Goal: Information Seeking & Learning: Find specific fact

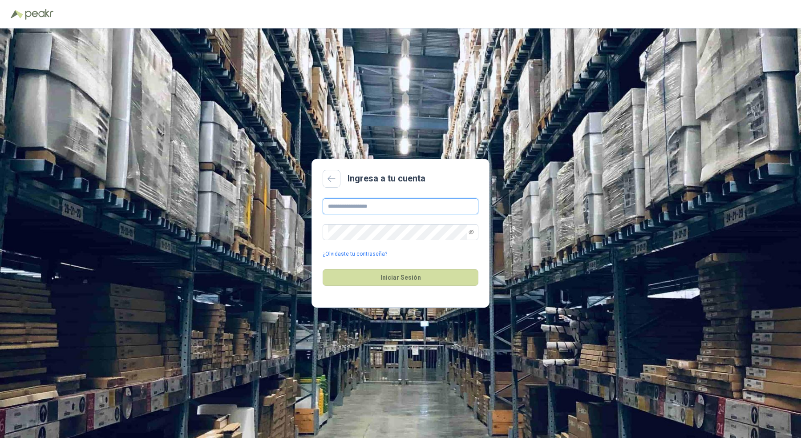
click at [376, 203] on input "text" at bounding box center [401, 206] width 156 height 16
type input "**********"
click at [323, 269] on button "Iniciar Sesión" at bounding box center [401, 277] width 156 height 17
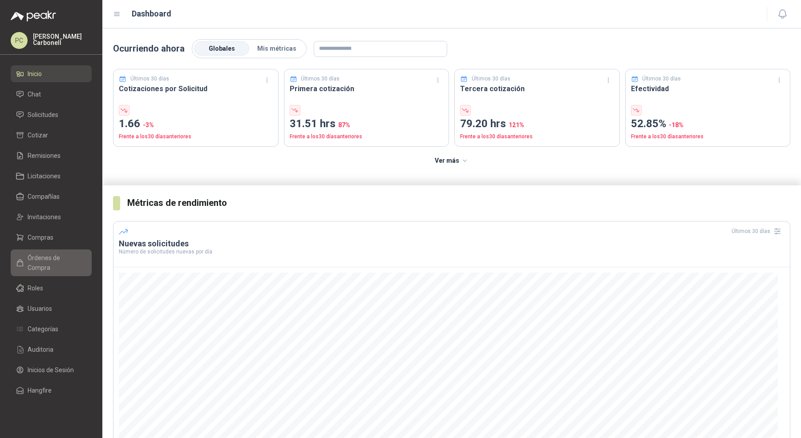
click at [60, 260] on span "Órdenes de Compra" at bounding box center [56, 263] width 56 height 20
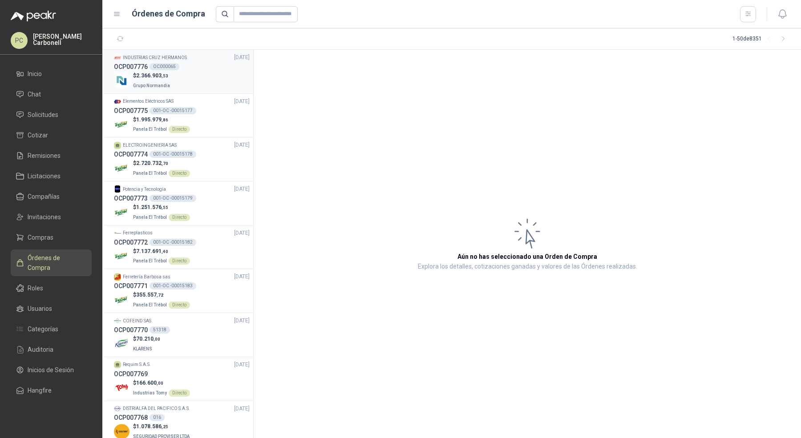
click at [192, 85] on div "$ 2.366.903 ,53 Grupo Normandía" at bounding box center [182, 81] width 136 height 18
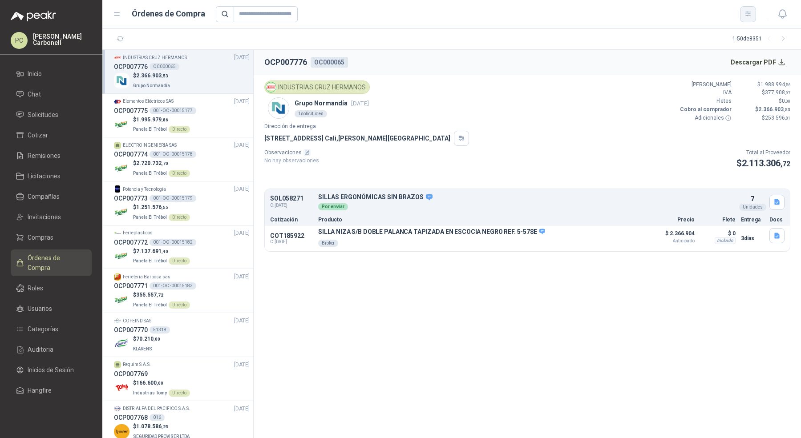
click at [747, 15] on icon "button" at bounding box center [748, 14] width 8 height 8
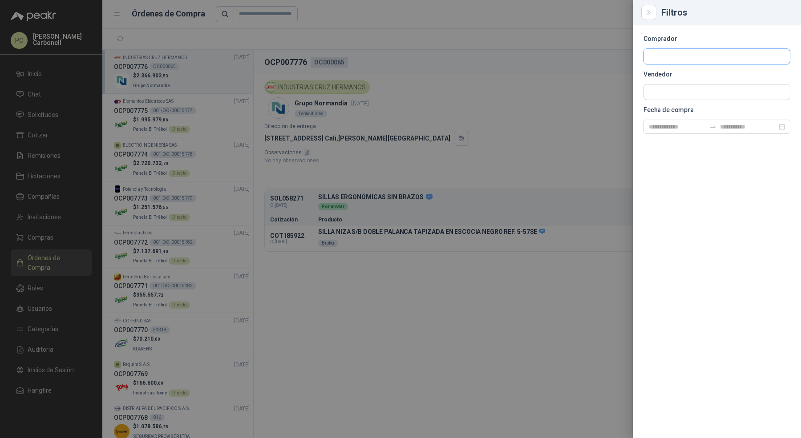
click at [714, 54] on input "text" at bounding box center [717, 56] width 146 height 15
type input "******"
click at [699, 75] on p "Grupo Normandía" at bounding box center [685, 75] width 42 height 5
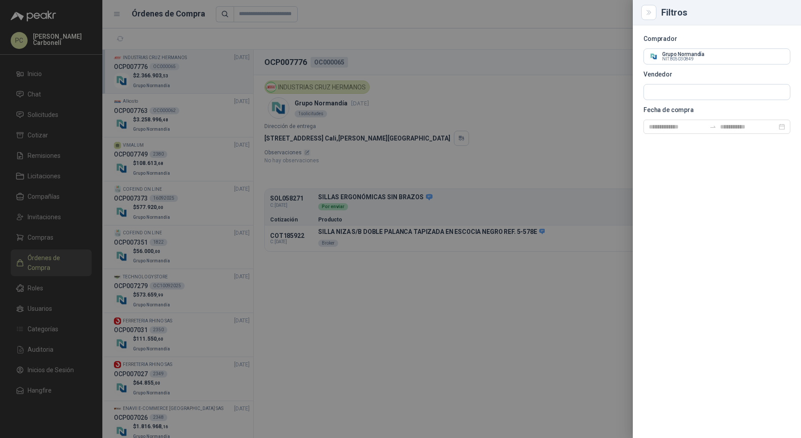
click at [230, 147] on div at bounding box center [400, 219] width 801 height 438
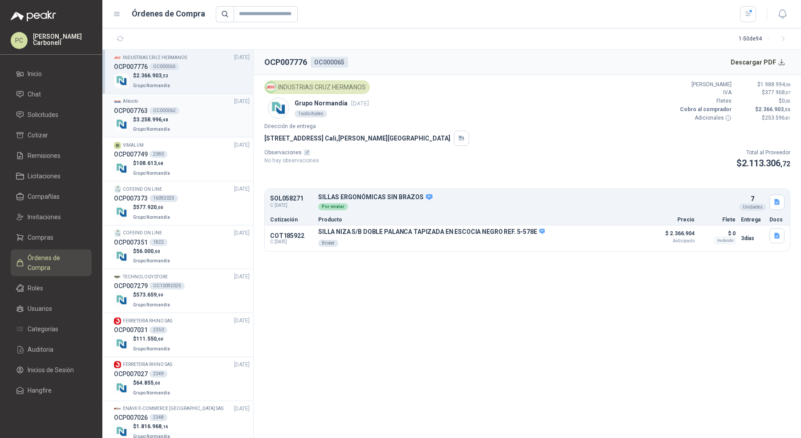
click at [226, 119] on div "$ 3.258.996 ,48 Grupo Normandía" at bounding box center [182, 125] width 136 height 18
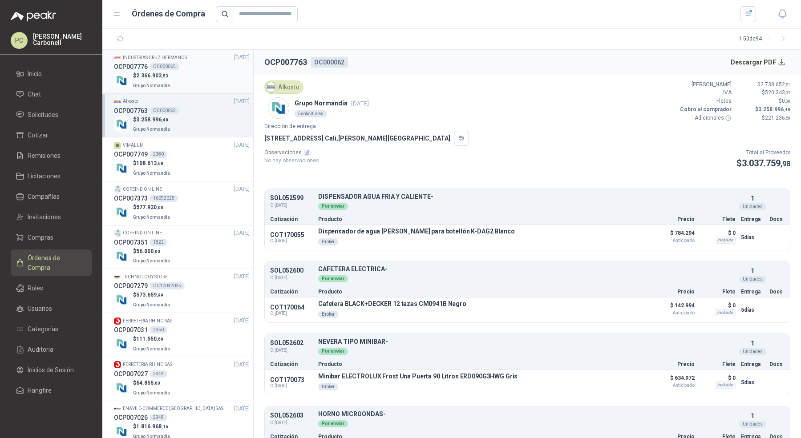
click at [226, 84] on div "$ 2.366.903 ,53 Grupo Normandía" at bounding box center [182, 81] width 136 height 18
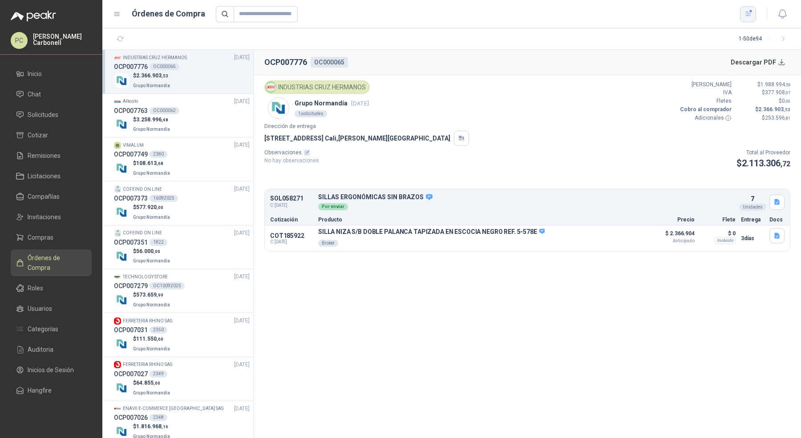
click at [744, 13] on icon "button" at bounding box center [748, 14] width 8 height 8
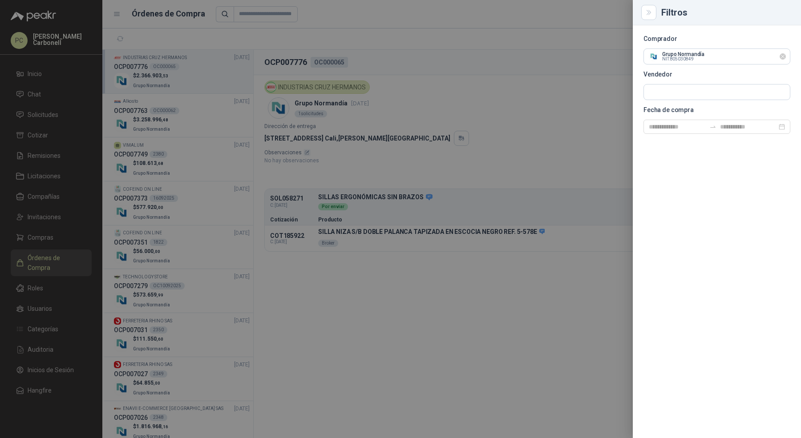
click at [782, 56] on icon "Limpiar" at bounding box center [783, 57] width 4 height 4
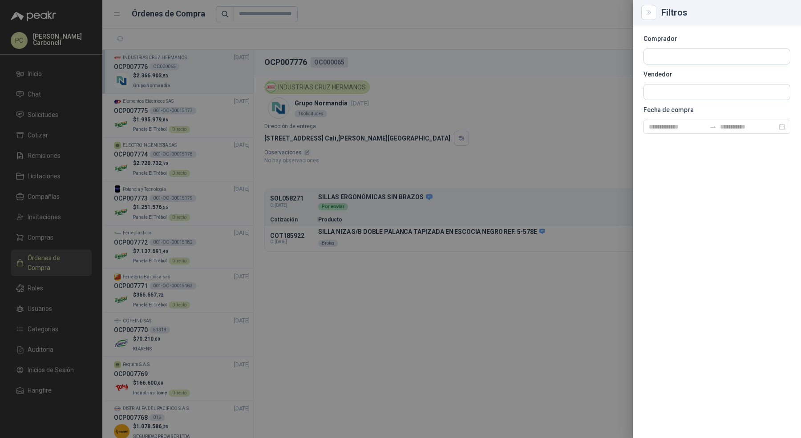
click at [361, 318] on div at bounding box center [400, 219] width 801 height 438
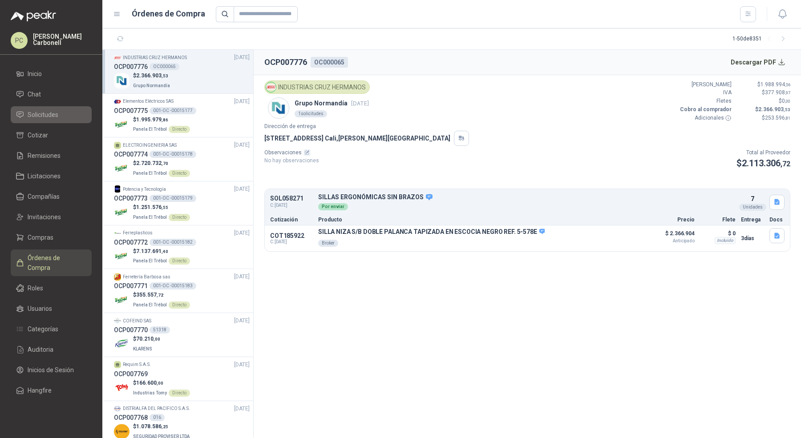
click at [52, 121] on link "Solicitudes" at bounding box center [51, 114] width 81 height 17
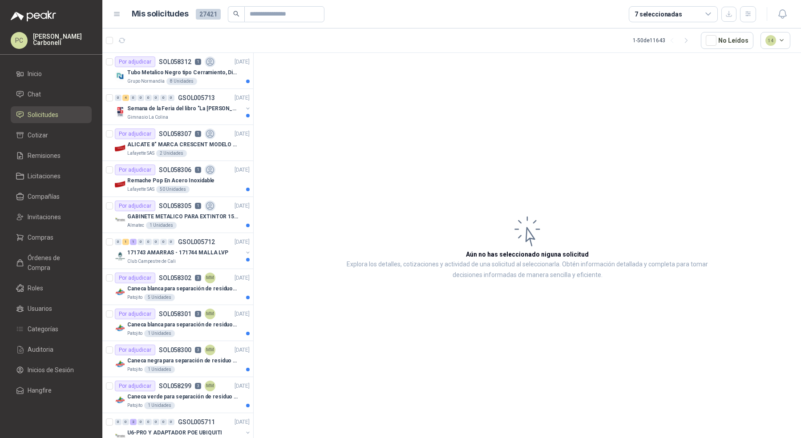
click at [58, 116] on span "Solicitudes" at bounding box center [43, 115] width 31 height 10
click at [216, 79] on div "Grupo Normandía 8 Unidades" at bounding box center [188, 81] width 122 height 7
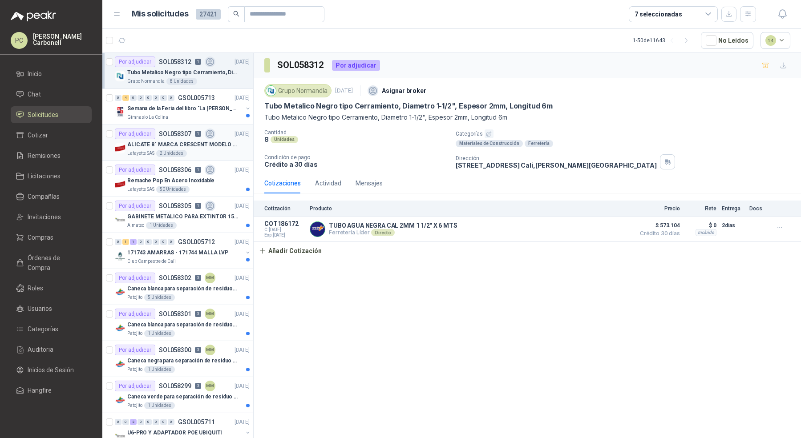
click at [222, 155] on div "Lafayette SAS 2 Unidades" at bounding box center [188, 153] width 122 height 7
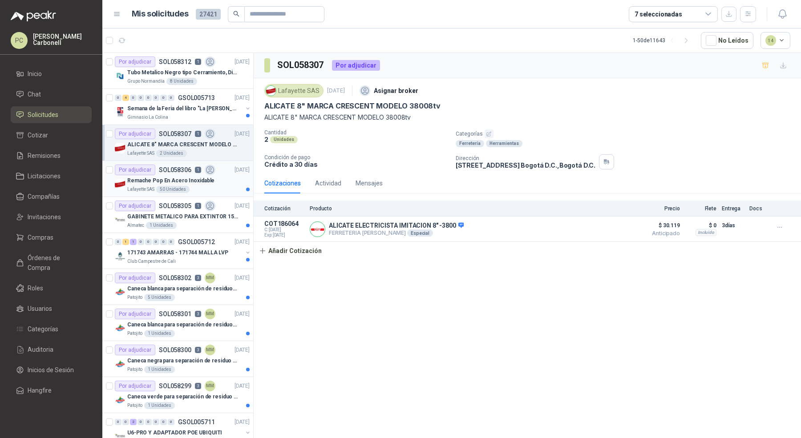
click at [223, 179] on div "Remache Pop En Acero Inoxidable" at bounding box center [188, 180] width 122 height 11
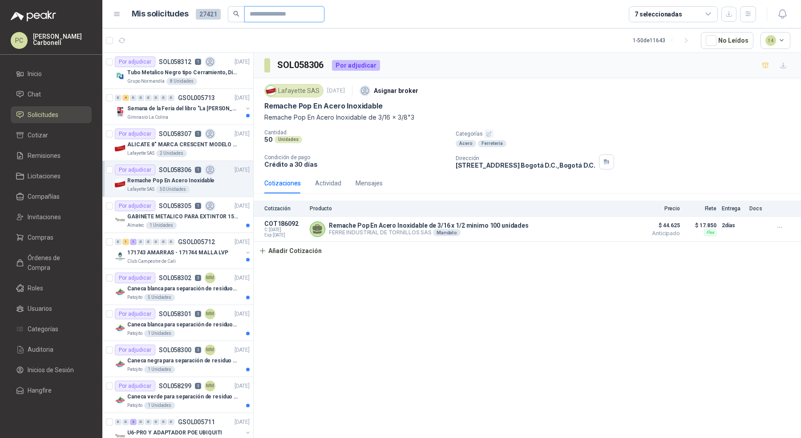
click at [274, 21] on input "text" at bounding box center [281, 14] width 62 height 15
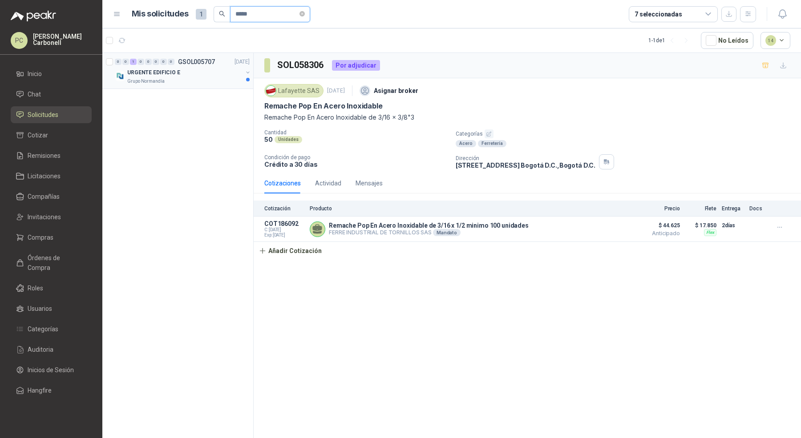
type input "*****"
click at [219, 82] on div "Grupo Normandía" at bounding box center [184, 81] width 115 height 7
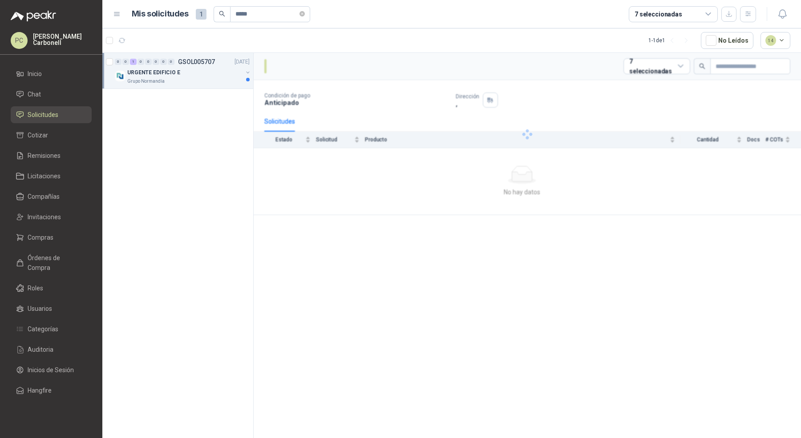
click at [219, 82] on div "Grupo Normandía" at bounding box center [184, 81] width 115 height 7
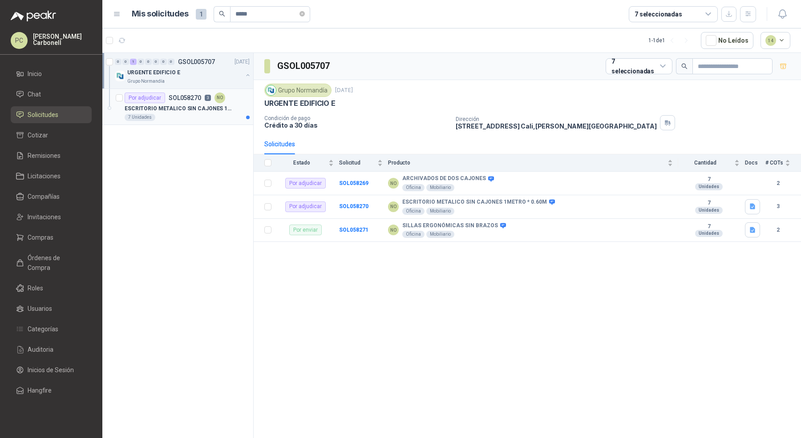
click at [219, 114] on div "7 Unidades" at bounding box center [187, 117] width 125 height 7
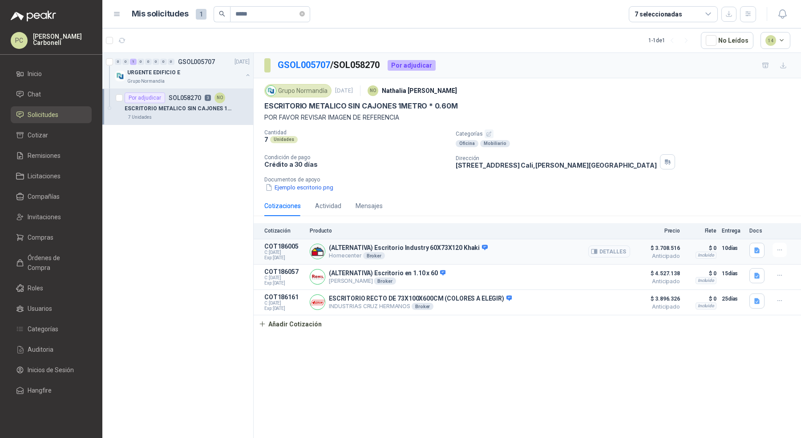
click at [594, 250] on icon "button" at bounding box center [594, 251] width 7 height 7
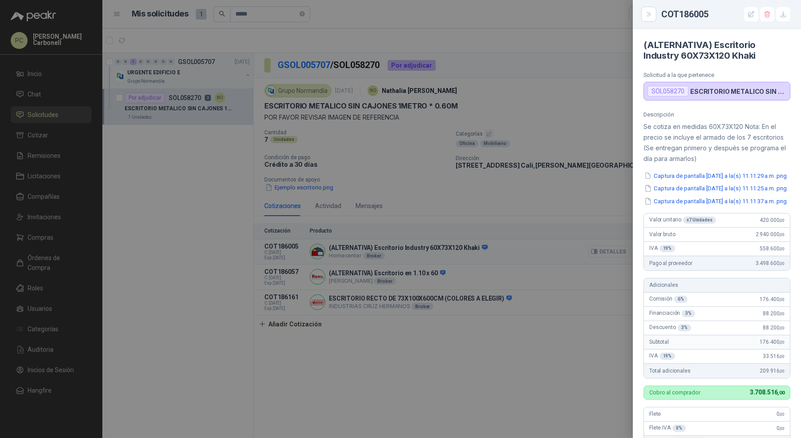
scroll to position [332, 0]
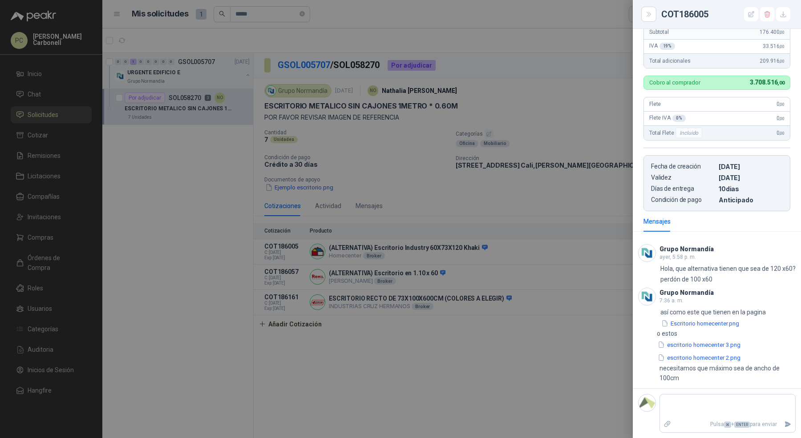
click at [575, 330] on div at bounding box center [400, 219] width 801 height 438
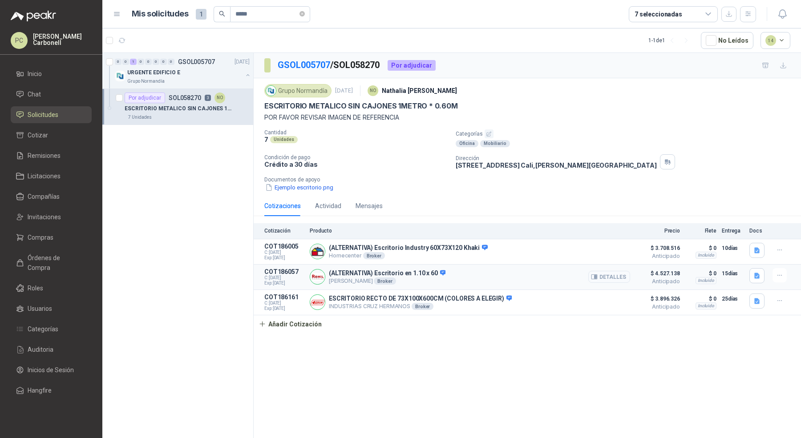
click at [614, 278] on button "Detalles" at bounding box center [609, 277] width 42 height 12
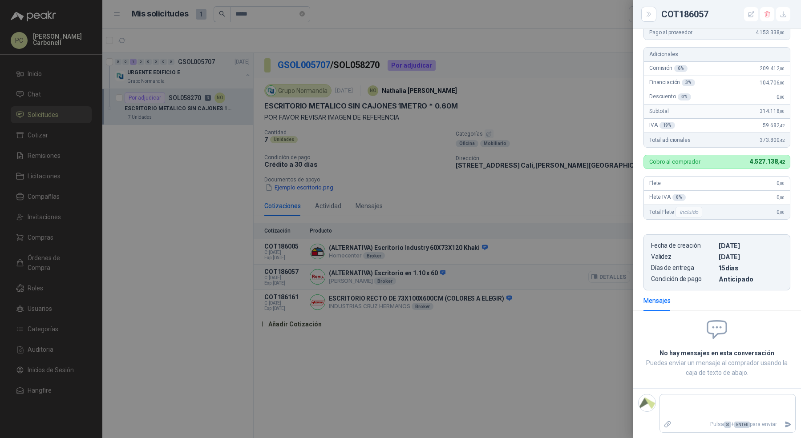
scroll to position [177, 0]
click at [585, 338] on div at bounding box center [400, 219] width 801 height 438
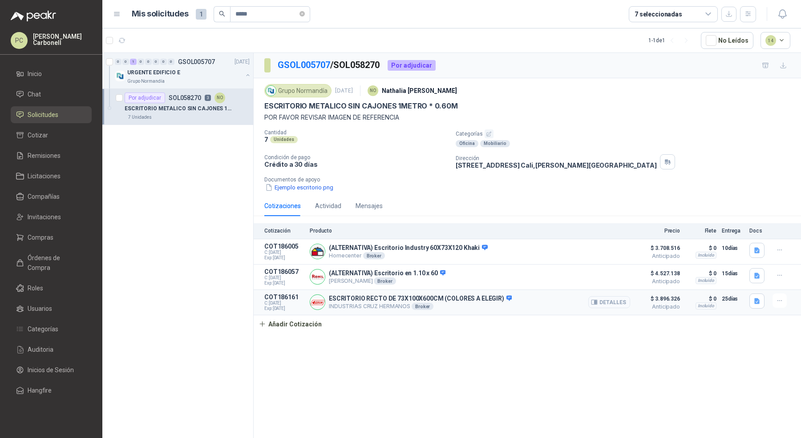
click at [593, 302] on icon "button" at bounding box center [594, 302] width 7 height 7
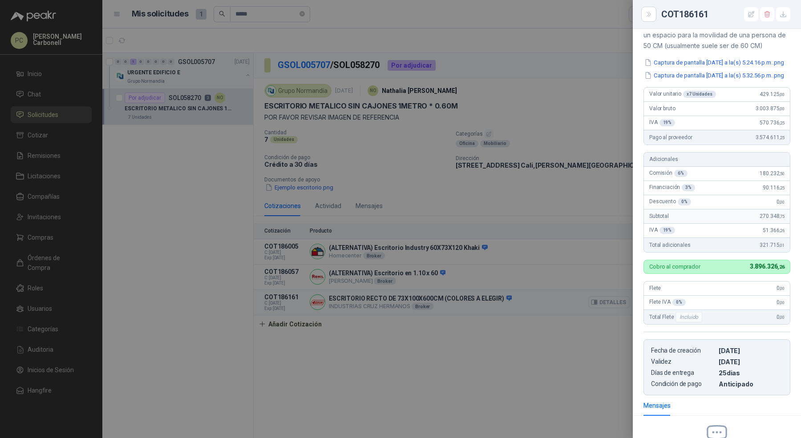
scroll to position [302, 0]
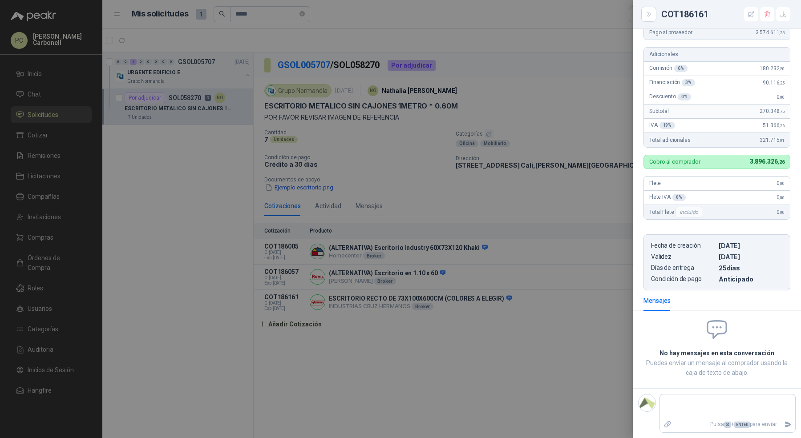
click at [569, 365] on div at bounding box center [400, 219] width 801 height 438
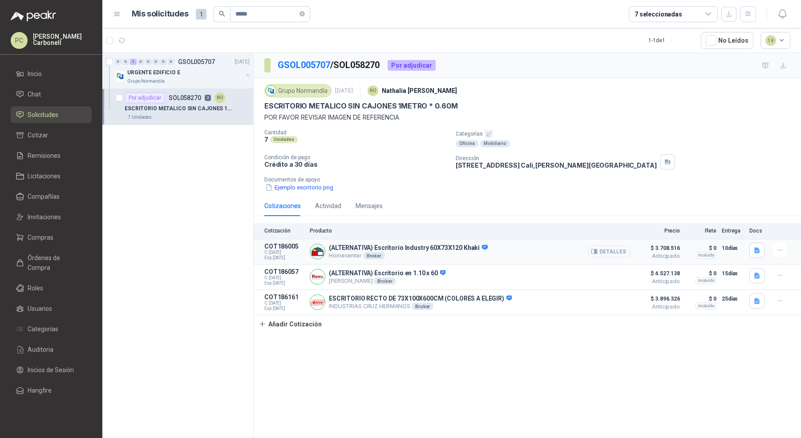
click at [598, 254] on button "Detalles" at bounding box center [609, 252] width 42 height 12
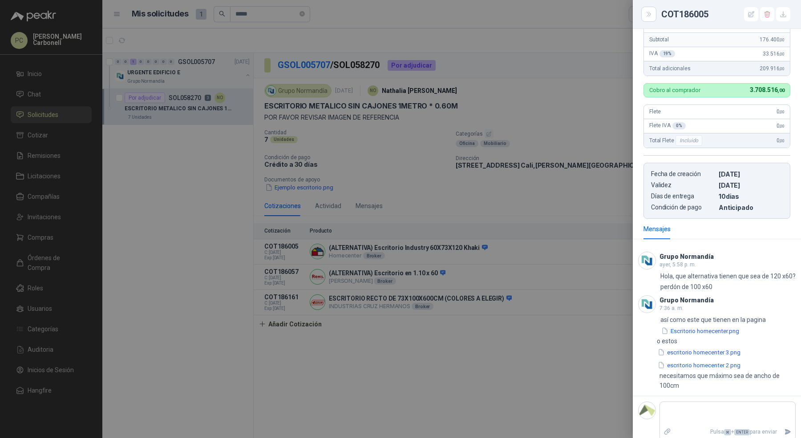
scroll to position [308, 0]
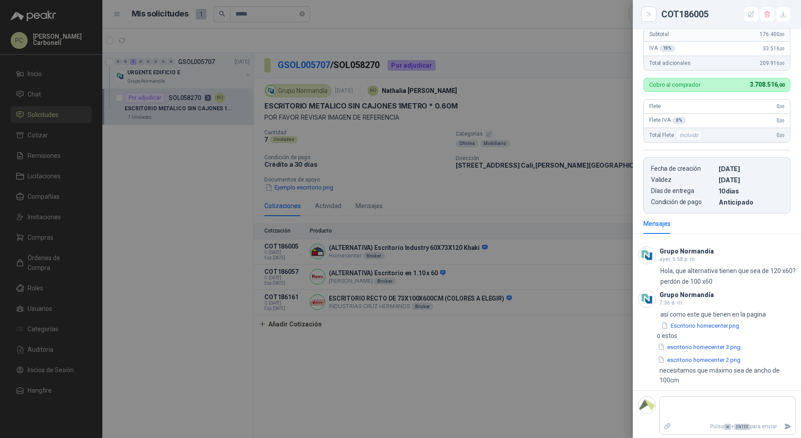
click at [75, 139] on div at bounding box center [400, 219] width 801 height 438
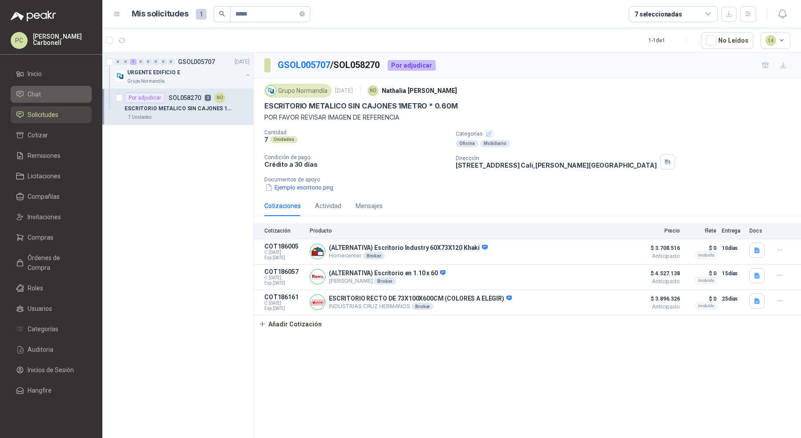
click at [63, 98] on li "Chat" at bounding box center [51, 94] width 70 height 10
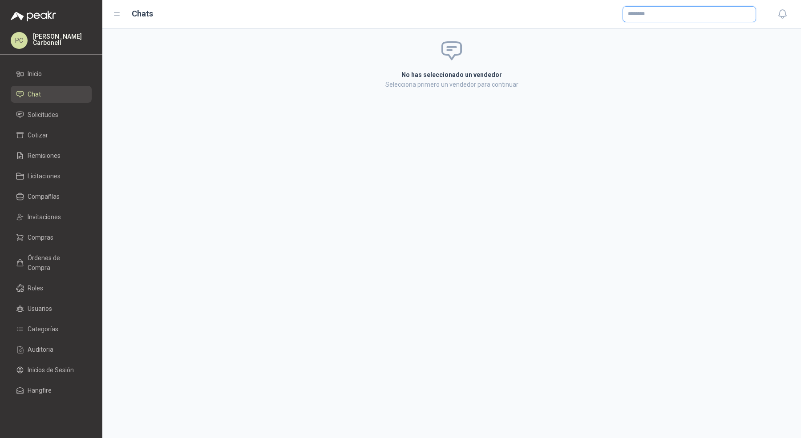
click at [656, 20] on input "text" at bounding box center [689, 14] width 133 height 15
type input "******"
click at [668, 36] on span "NIT : 800242106" at bounding box center [659, 38] width 32 height 4
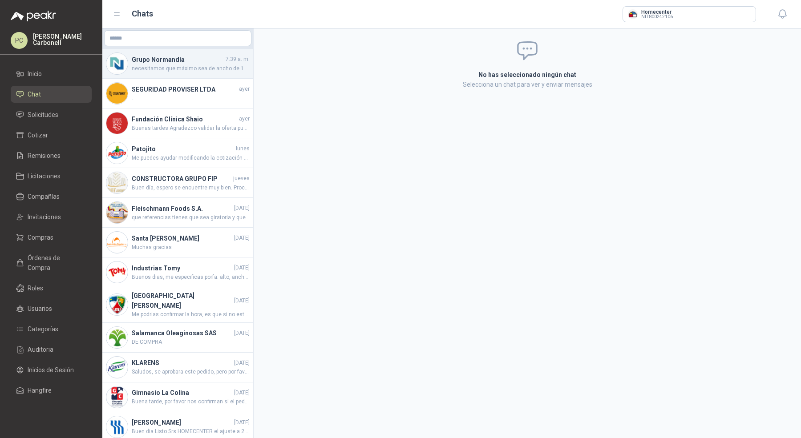
click at [216, 66] on span "necesitamos que máximo sea de ancho de 100cm" at bounding box center [191, 69] width 118 height 8
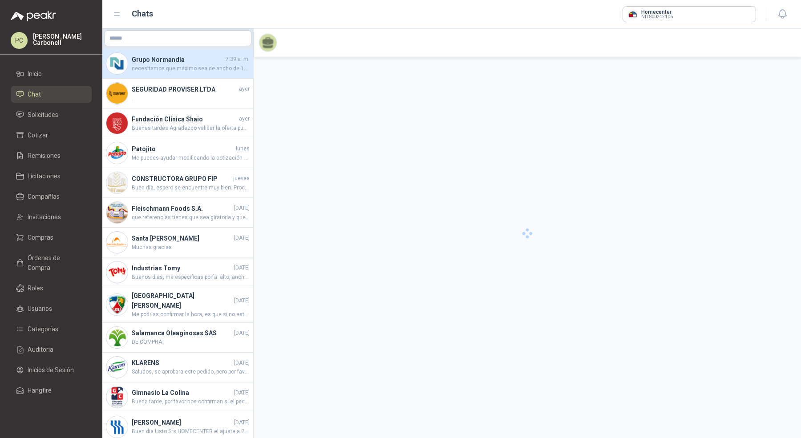
scroll to position [176, 0]
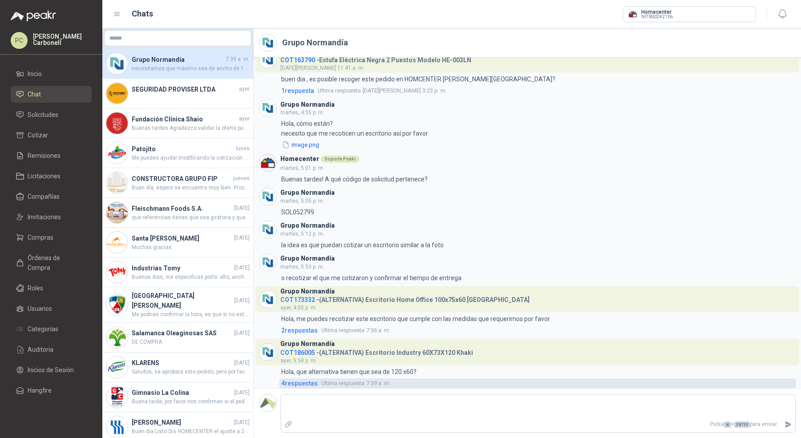
click at [302, 383] on span "4 respuesta s" at bounding box center [299, 384] width 36 height 10
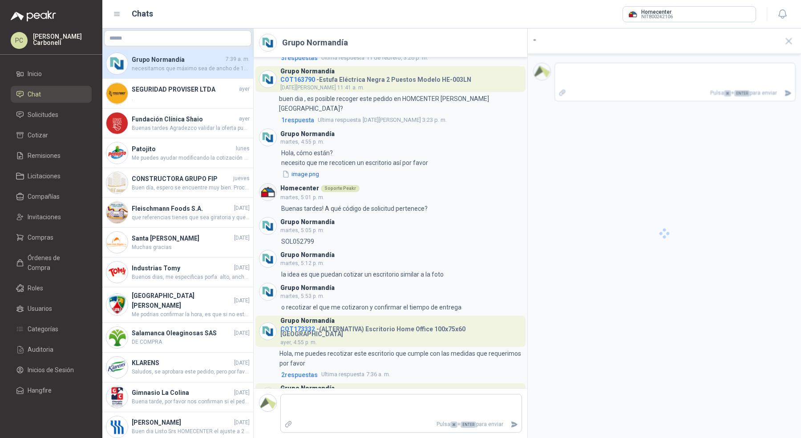
scroll to position [196, 0]
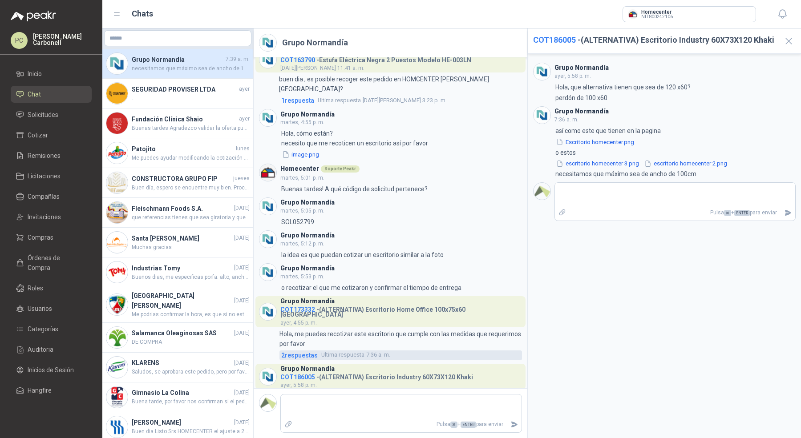
click at [312, 351] on span "2 respuesta s" at bounding box center [299, 356] width 36 height 10
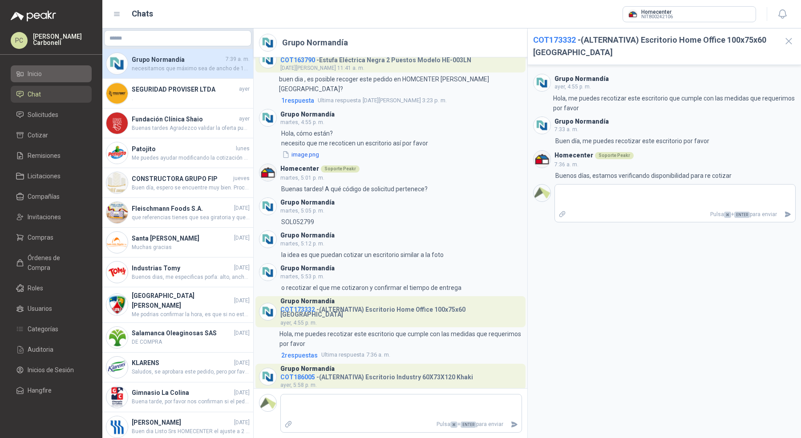
click at [52, 81] on link "Inicio" at bounding box center [51, 73] width 81 height 17
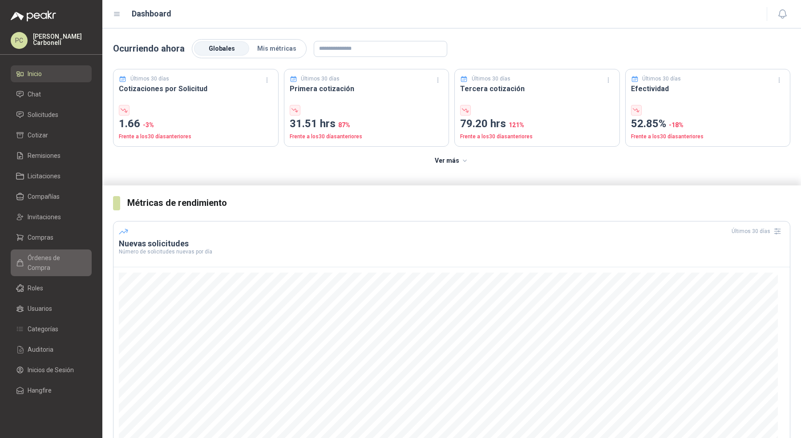
click at [69, 258] on span "Órdenes de Compra" at bounding box center [56, 263] width 56 height 20
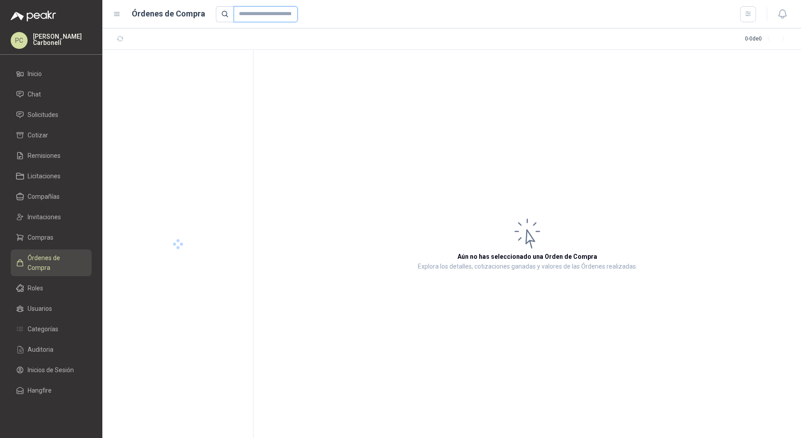
click at [246, 6] on input "text" at bounding box center [266, 14] width 64 height 16
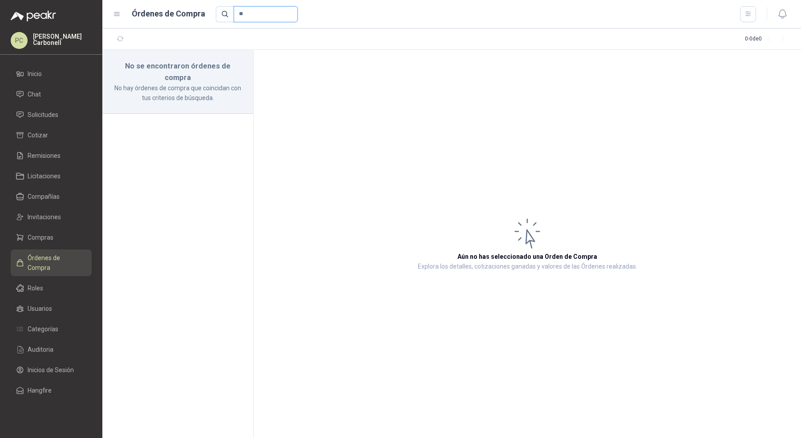
type input "*"
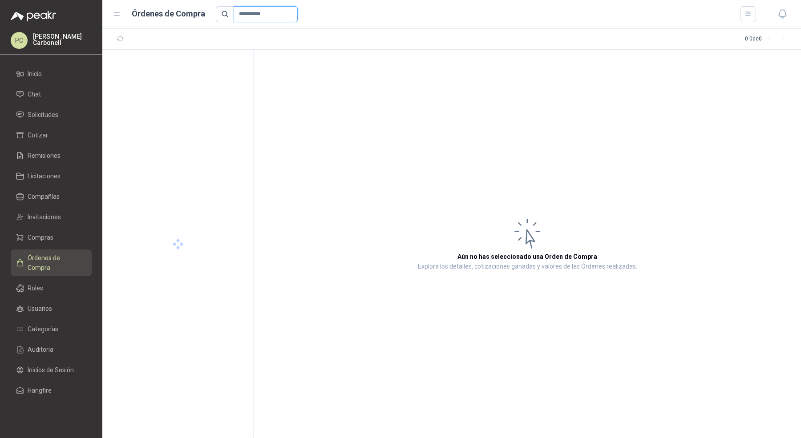
type input "**********"
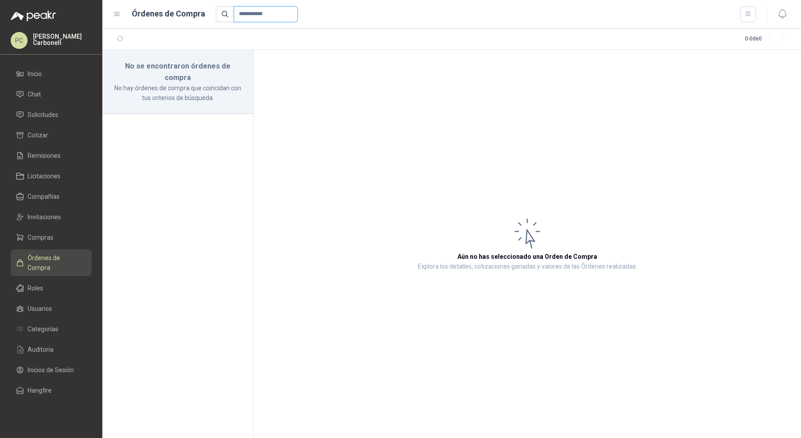
drag, startPoint x: 271, startPoint y: 13, endPoint x: 185, endPoint y: 13, distance: 85.9
click at [189, 13] on div "**********" at bounding box center [434, 14] width 643 height 16
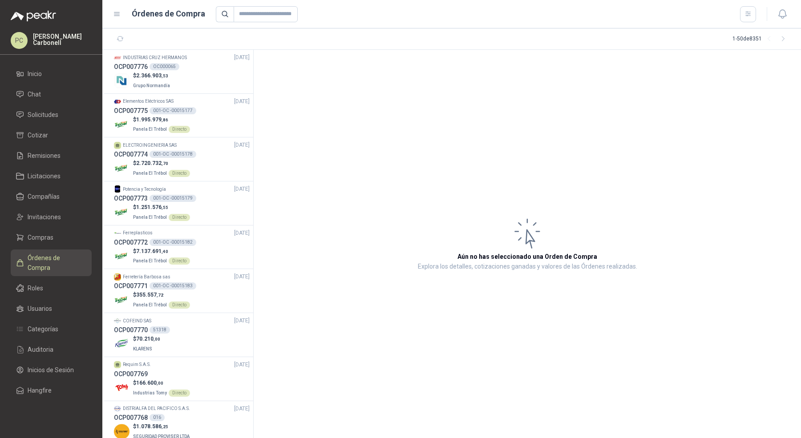
drag, startPoint x: 458, startPoint y: 223, endPoint x: 502, endPoint y: 214, distance: 44.4
click at [502, 214] on article "Aún no has seleccionado una Orden de Compra Explora los detalles, cotizaciones …" at bounding box center [527, 244] width 547 height 388
click at [407, 236] on article "Aún no has seleccionado una Orden de Compra Explora los detalles, cotizaciones …" at bounding box center [527, 244] width 547 height 388
click at [39, 107] on link "Solicitudes" at bounding box center [51, 114] width 81 height 17
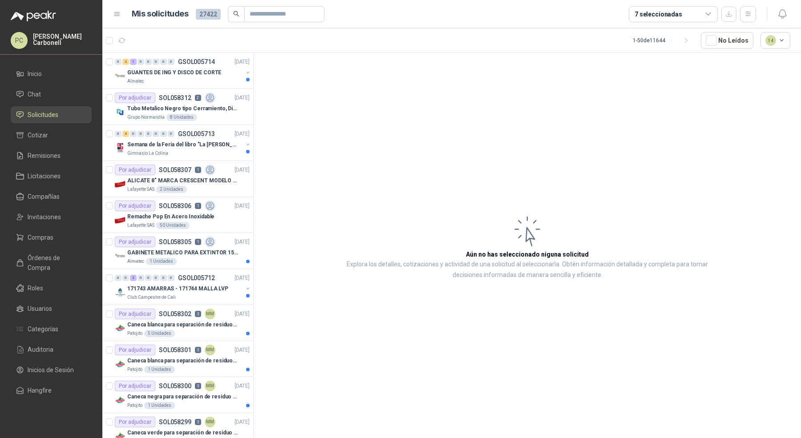
click at [756, 12] on div at bounding box center [773, 14] width 34 height 14
click at [753, 13] on button "button" at bounding box center [748, 14] width 16 height 16
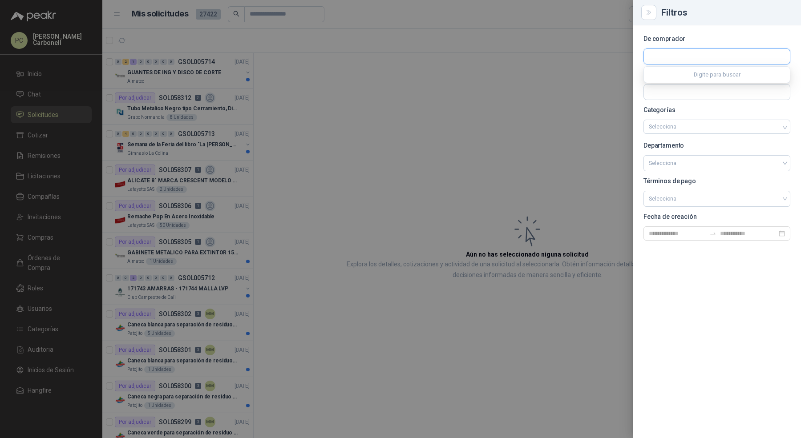
click at [736, 51] on input "text" at bounding box center [717, 56] width 146 height 15
type input "*********"
click at [709, 78] on p "Santa [PERSON_NAME]" at bounding box center [692, 75] width 57 height 5
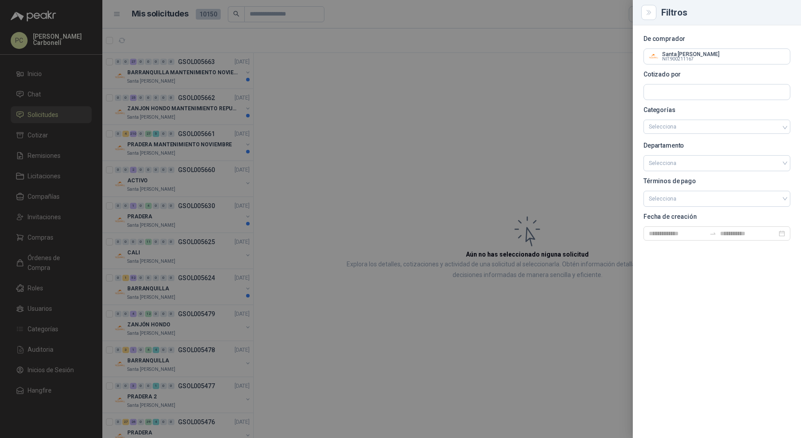
click at [268, 17] on div at bounding box center [400, 219] width 801 height 438
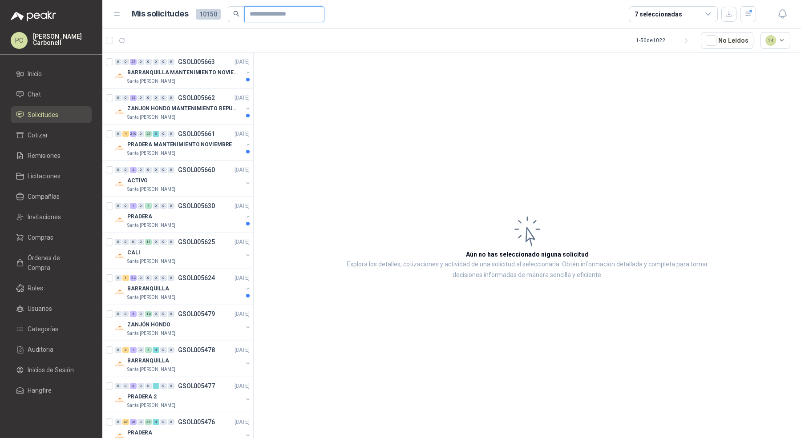
click at [272, 17] on input "text" at bounding box center [281, 14] width 62 height 15
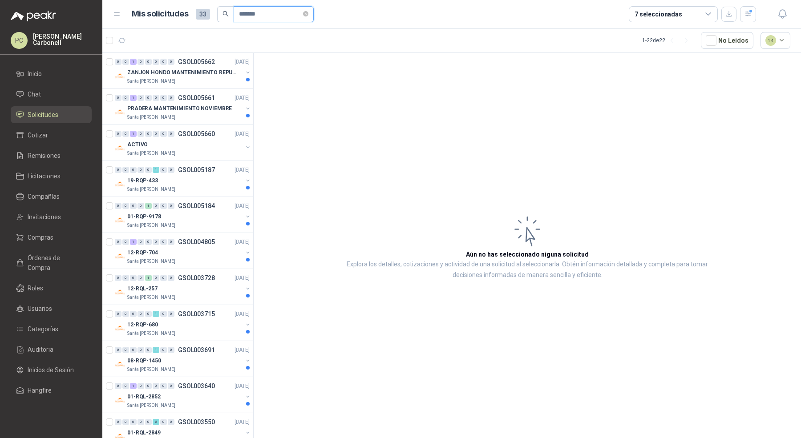
scroll to position [3, 0]
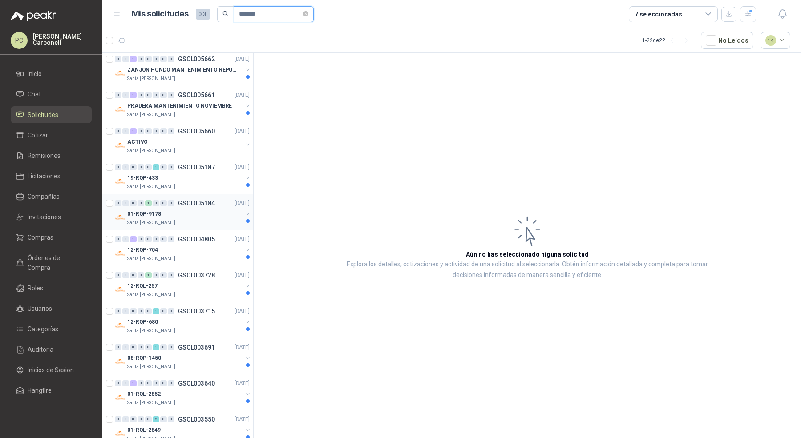
type input "*******"
click at [231, 219] on div "Santa [PERSON_NAME]" at bounding box center [184, 222] width 115 height 7
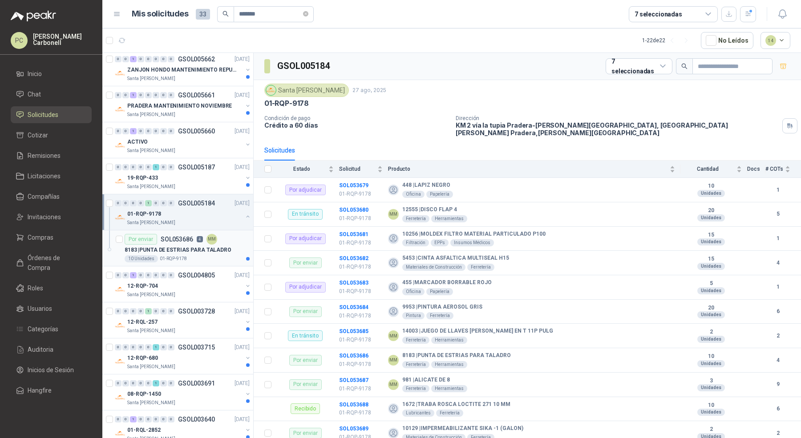
click at [227, 251] on div "8183 | PUNTA DE ESTRIAS PARA TALADRO" at bounding box center [187, 250] width 125 height 11
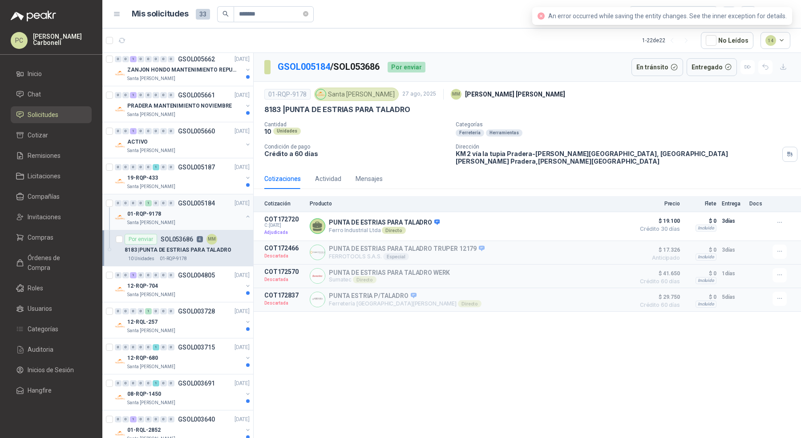
click at [244, 215] on button "button" at bounding box center [247, 216] width 7 height 7
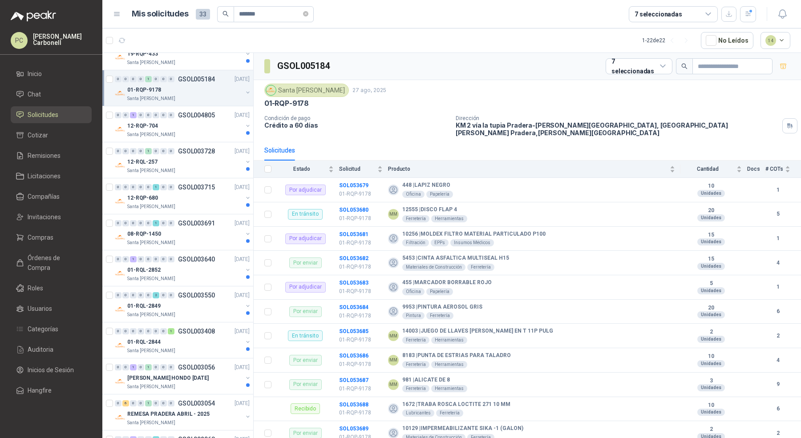
scroll to position [133, 0]
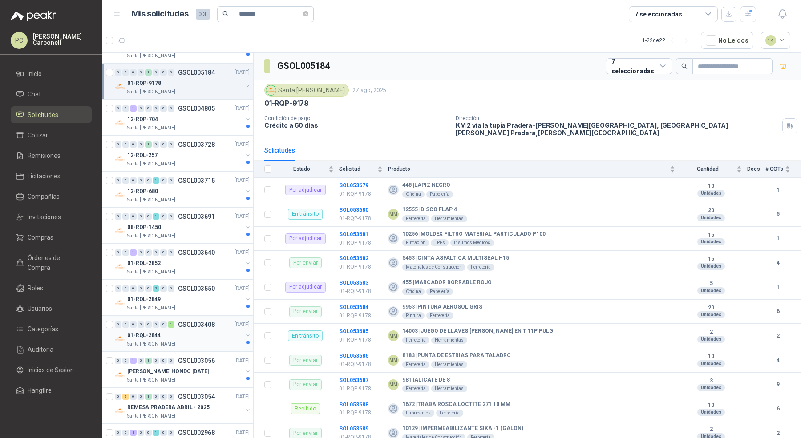
click at [218, 319] on div "0 0 0 0 0 0 0 1 GSOL003408 [DATE]" at bounding box center [183, 324] width 137 height 11
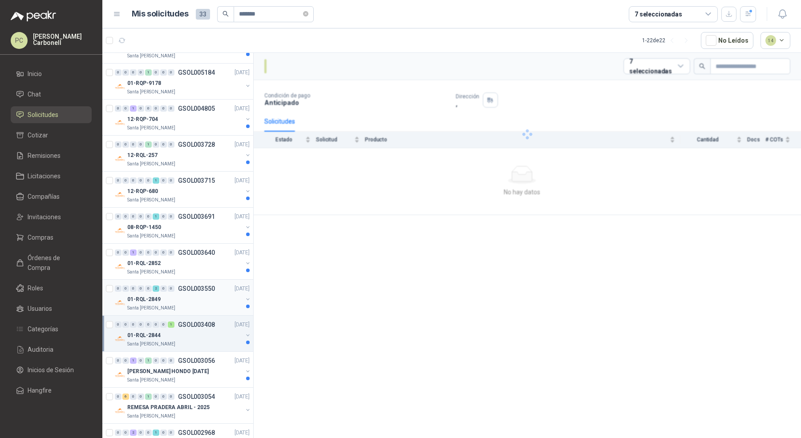
click at [222, 300] on div "01-RQL-2849" at bounding box center [184, 299] width 115 height 11
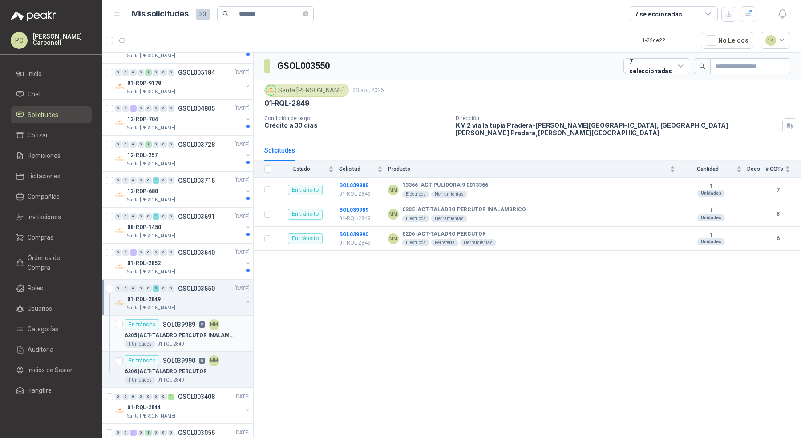
click at [222, 347] on article "En tránsito SOL039989 8 MM 6205 | ACT-TALADRO PERCUTOR INALAMBRICO 1 Unidades 0…" at bounding box center [177, 334] width 151 height 36
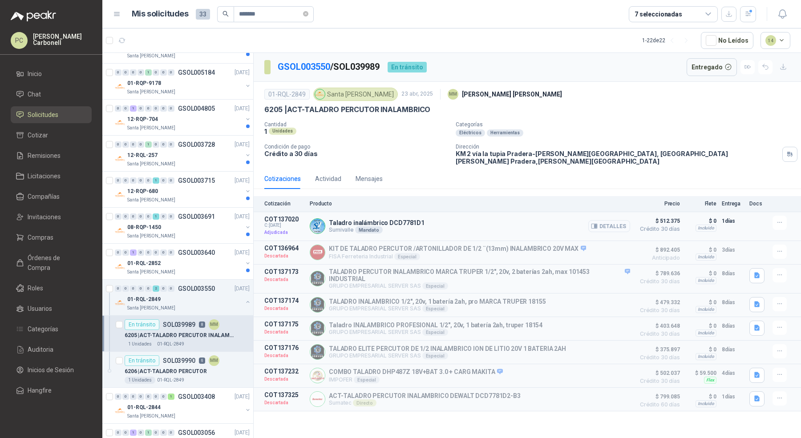
click at [610, 220] on button "Detalles" at bounding box center [609, 226] width 42 height 12
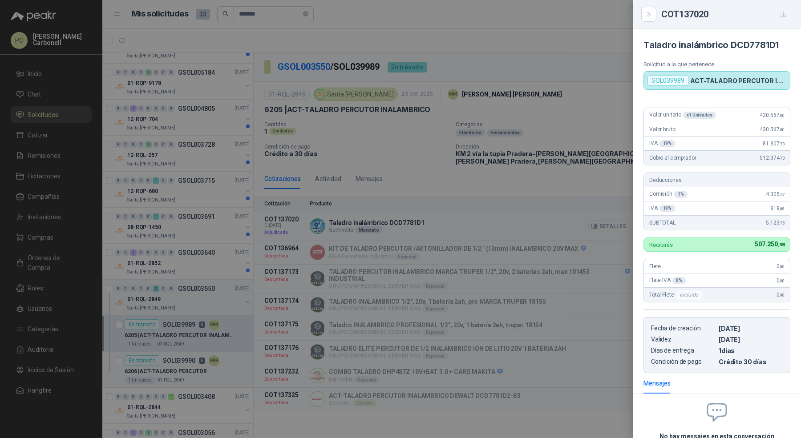
click at [610, 218] on div at bounding box center [400, 219] width 801 height 438
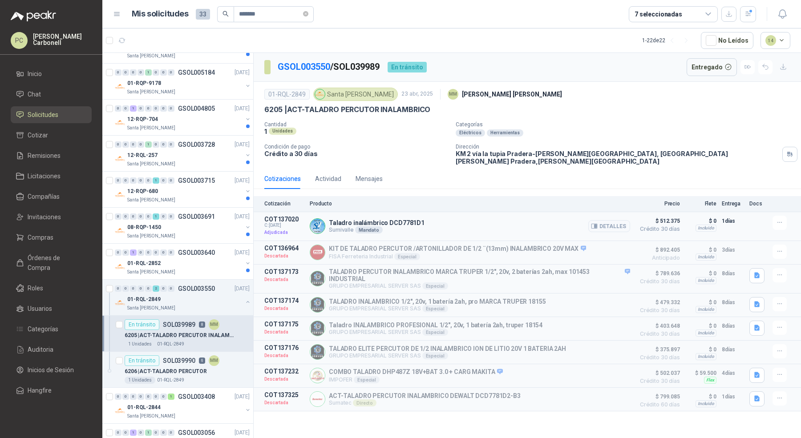
click at [395, 219] on p "Taladro inalámbrico DCD7781D1" at bounding box center [377, 222] width 96 height 7
drag, startPoint x: 328, startPoint y: 214, endPoint x: 418, endPoint y: 216, distance: 89.9
click at [418, 216] on div "Taladro inalámbrico DCD7781D1 Sumivalle Mandato Detalles" at bounding box center [470, 226] width 320 height 21
copy p "Taladro inalámbrico DCD7781D1"
click at [59, 265] on link "Órdenes de Compra" at bounding box center [51, 263] width 81 height 27
